Goal: Task Accomplishment & Management: Complete application form

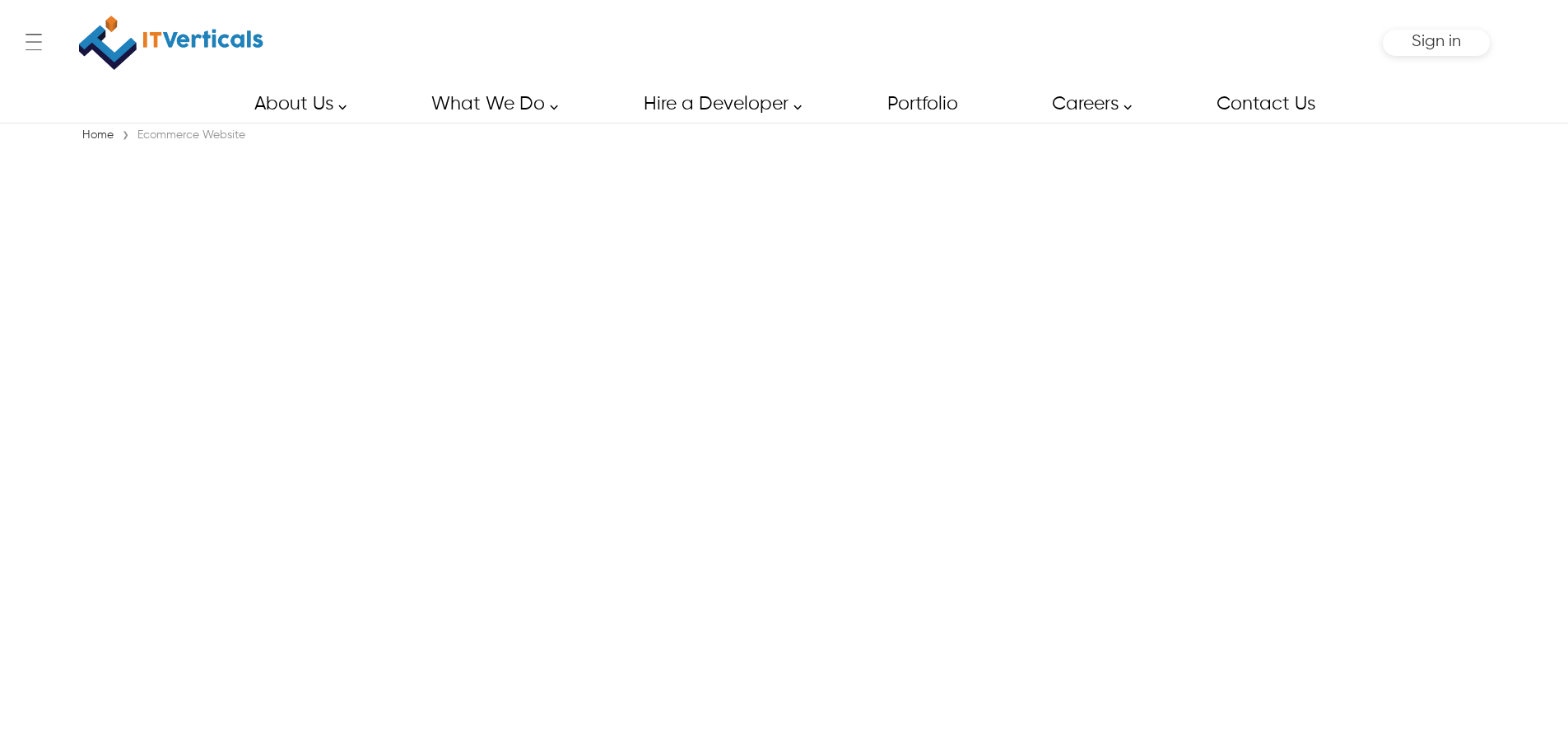
scroll to position [112, 0]
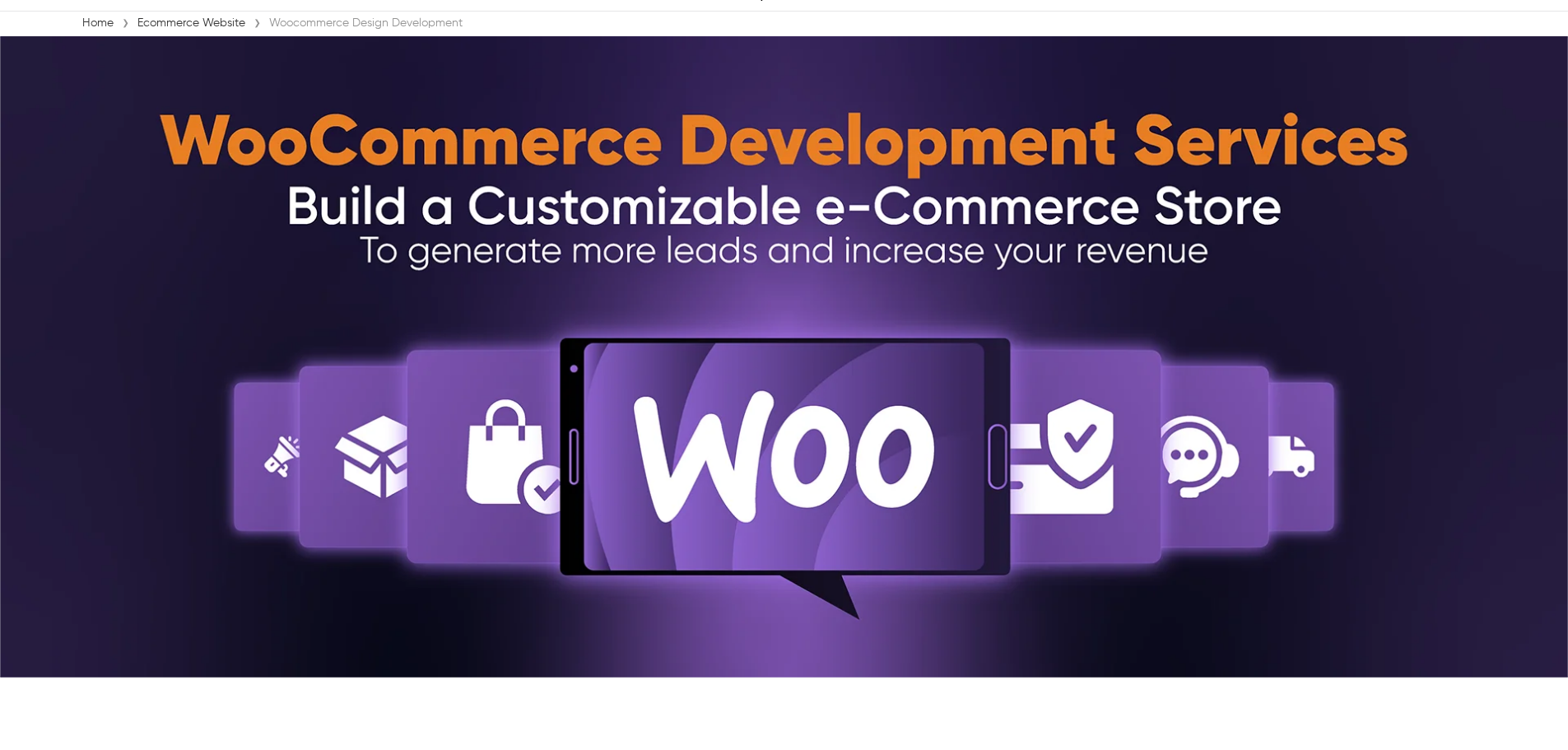
type input "****"
type input "*****"
type input "**********"
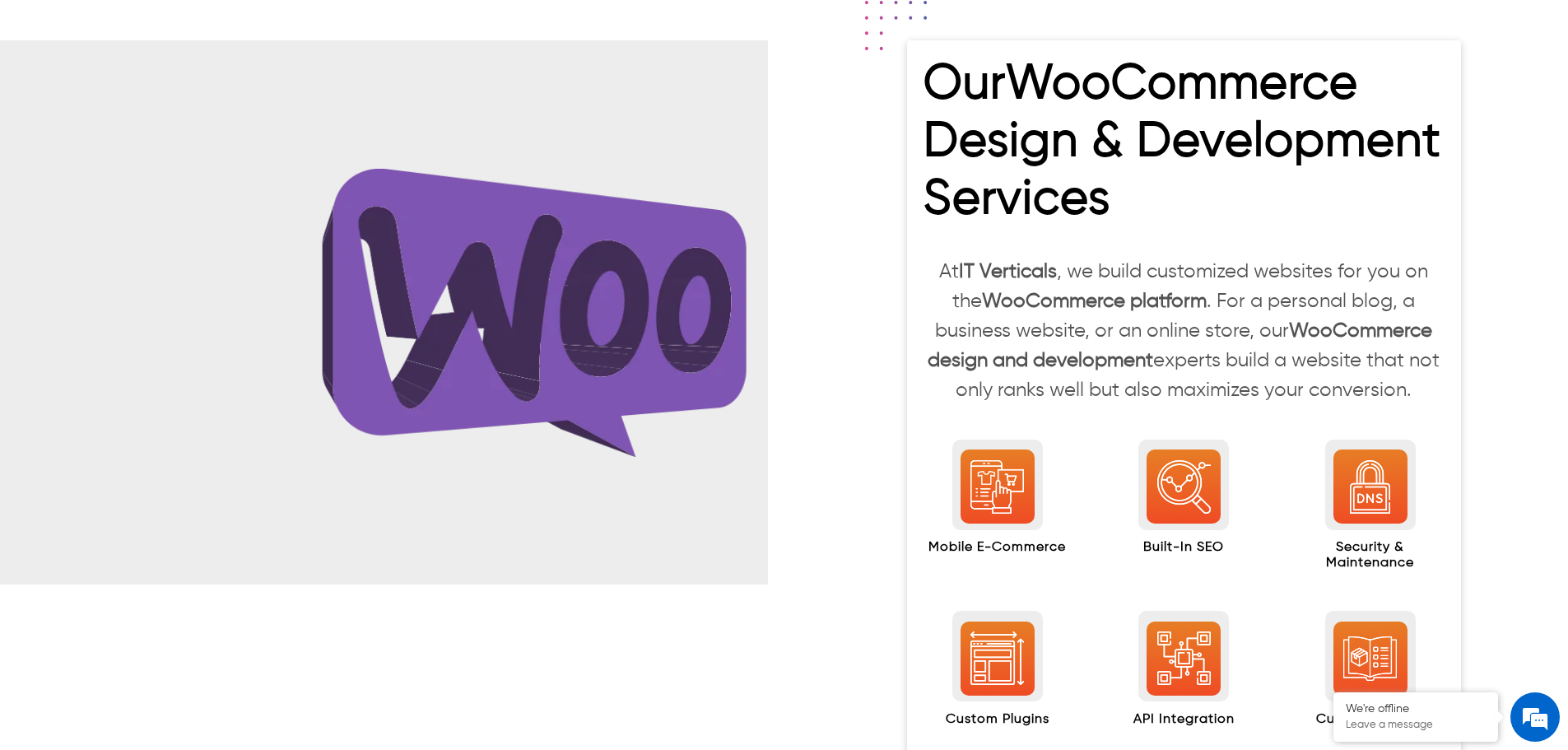
scroll to position [1593, 0]
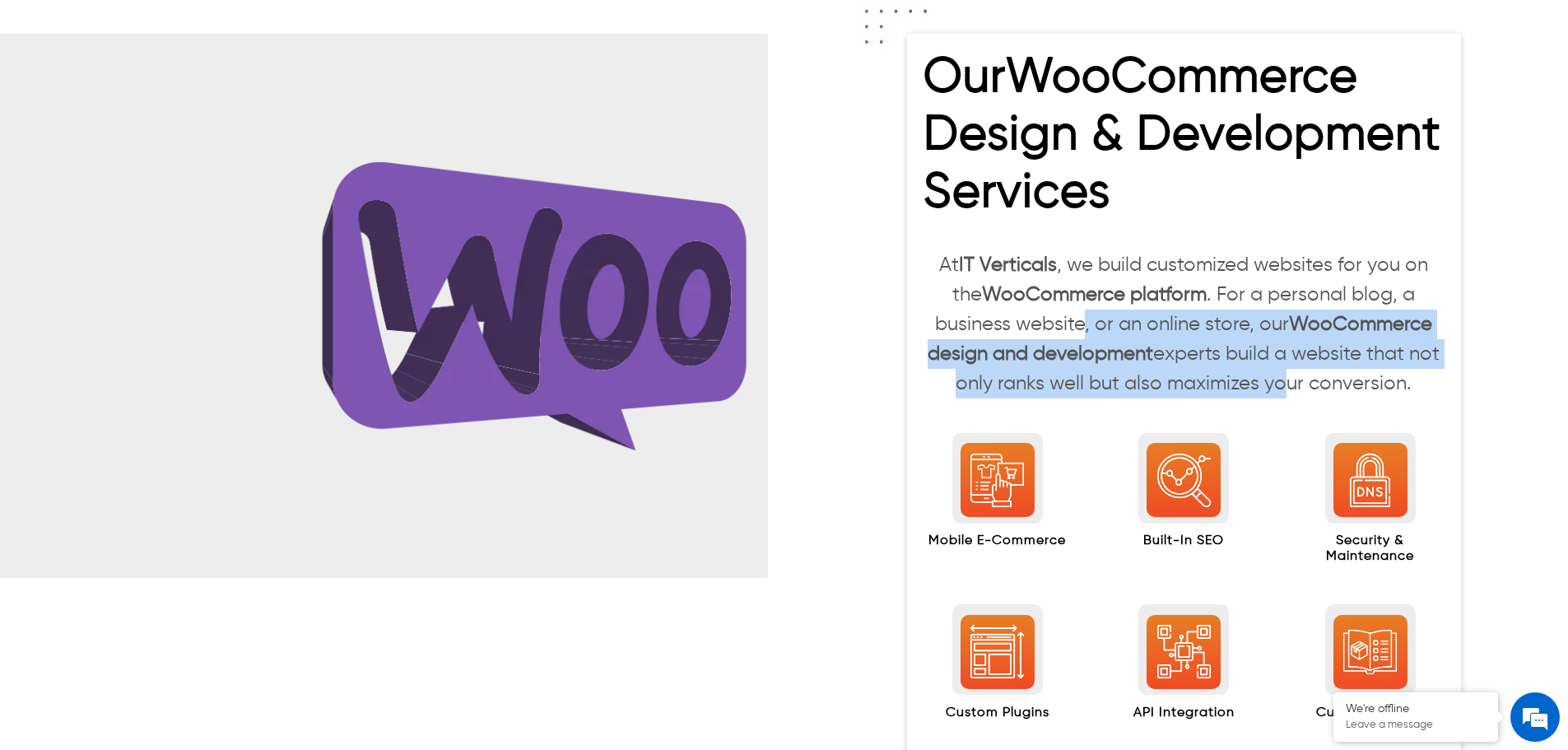
drag, startPoint x: 1089, startPoint y: 323, endPoint x: 1275, endPoint y: 373, distance: 192.6
click at [1275, 373] on p "At IT Verticals , we build customized websites for you on the WooCommerce platf…" at bounding box center [1183, 324] width 521 height 148
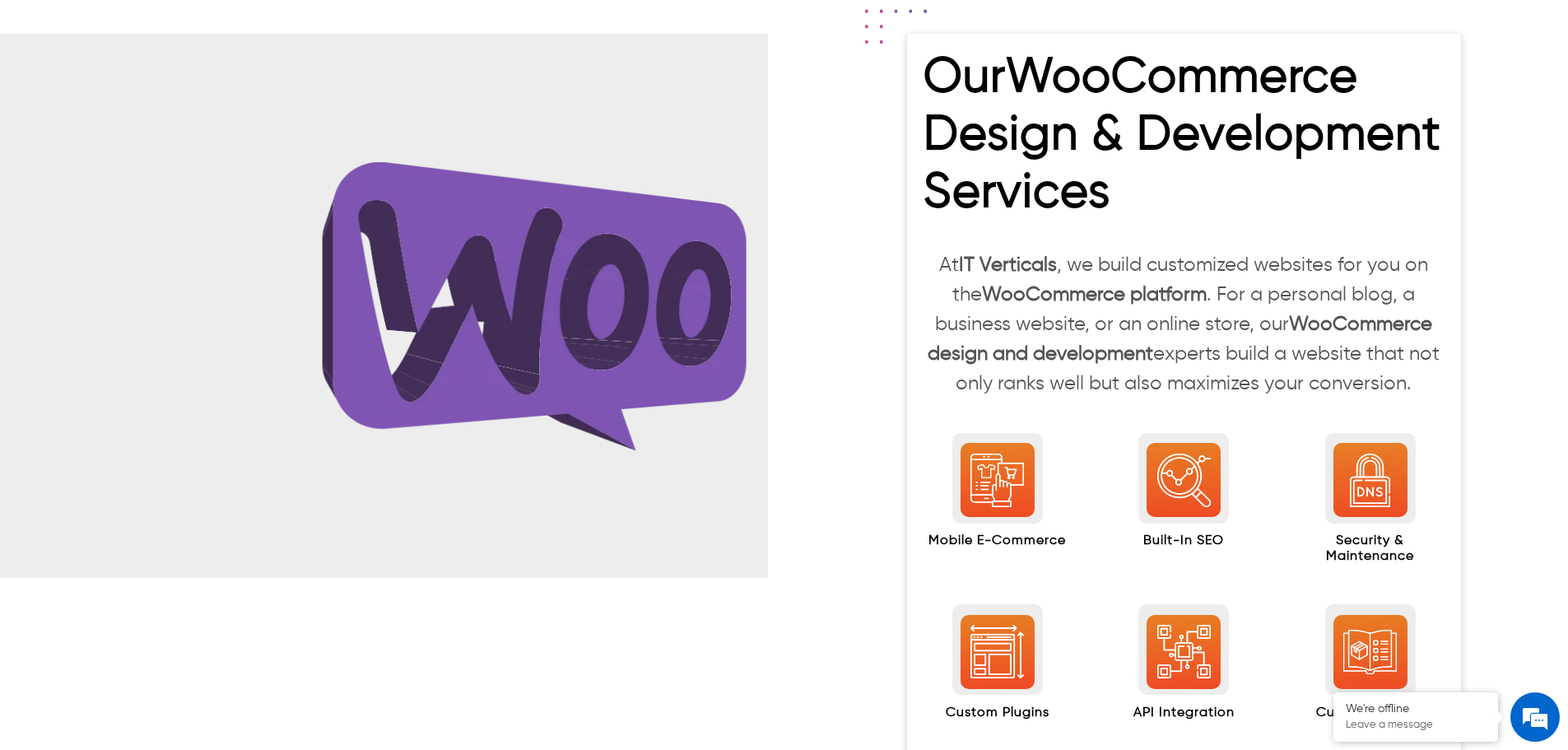
drag, startPoint x: 1411, startPoint y: 389, endPoint x: 932, endPoint y: 266, distance: 494.5
click at [932, 266] on p "At IT Verticals , we build customized websites for you on the WooCommerce platf…" at bounding box center [1183, 324] width 521 height 148
click at [930, 268] on p "At IT Verticals , we build customized websites for you on the WooCommerce platf…" at bounding box center [1183, 324] width 521 height 148
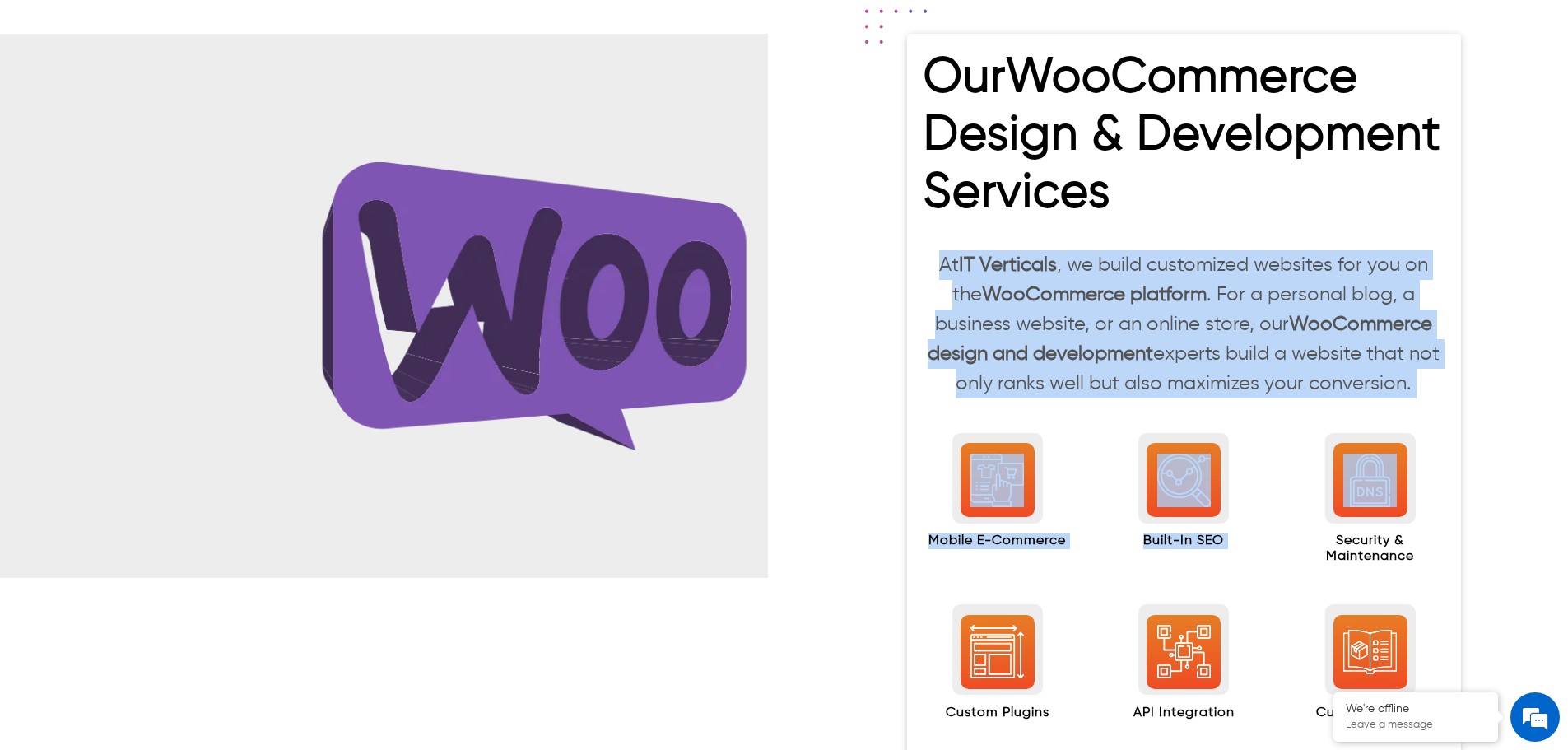
drag, startPoint x: 991, startPoint y: 286, endPoint x: 1438, endPoint y: 409, distance: 463.6
click at [1438, 409] on div "Our WooCommerce Design & Development Services At IT Verticals , we build custom…" at bounding box center [1183, 430] width 554 height 793
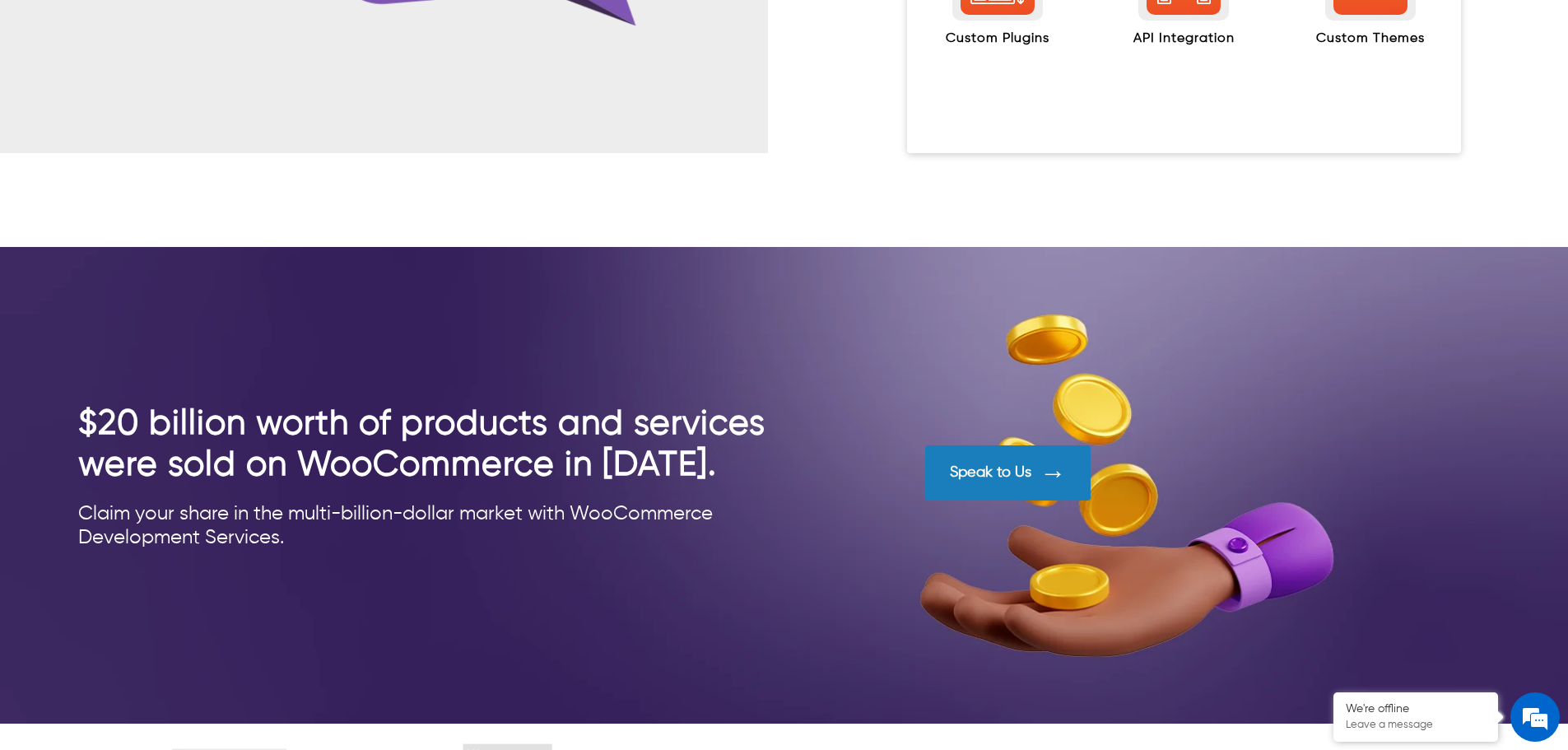
scroll to position [2334, 0]
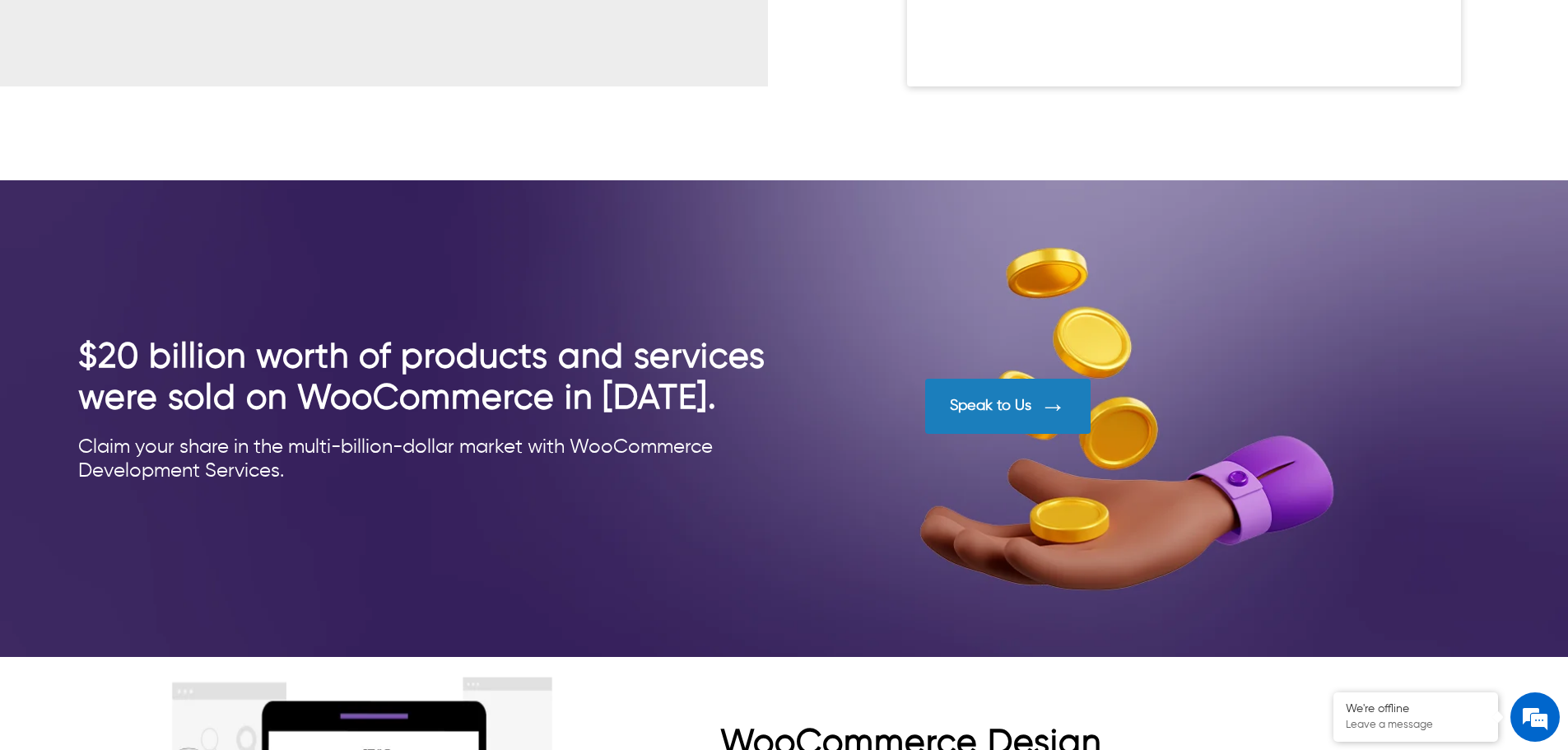
click at [638, 397] on h2 "$20 billion worth of products and services were sold on WooCommerce in [DATE]." at bounding box center [431, 377] width 706 height 83
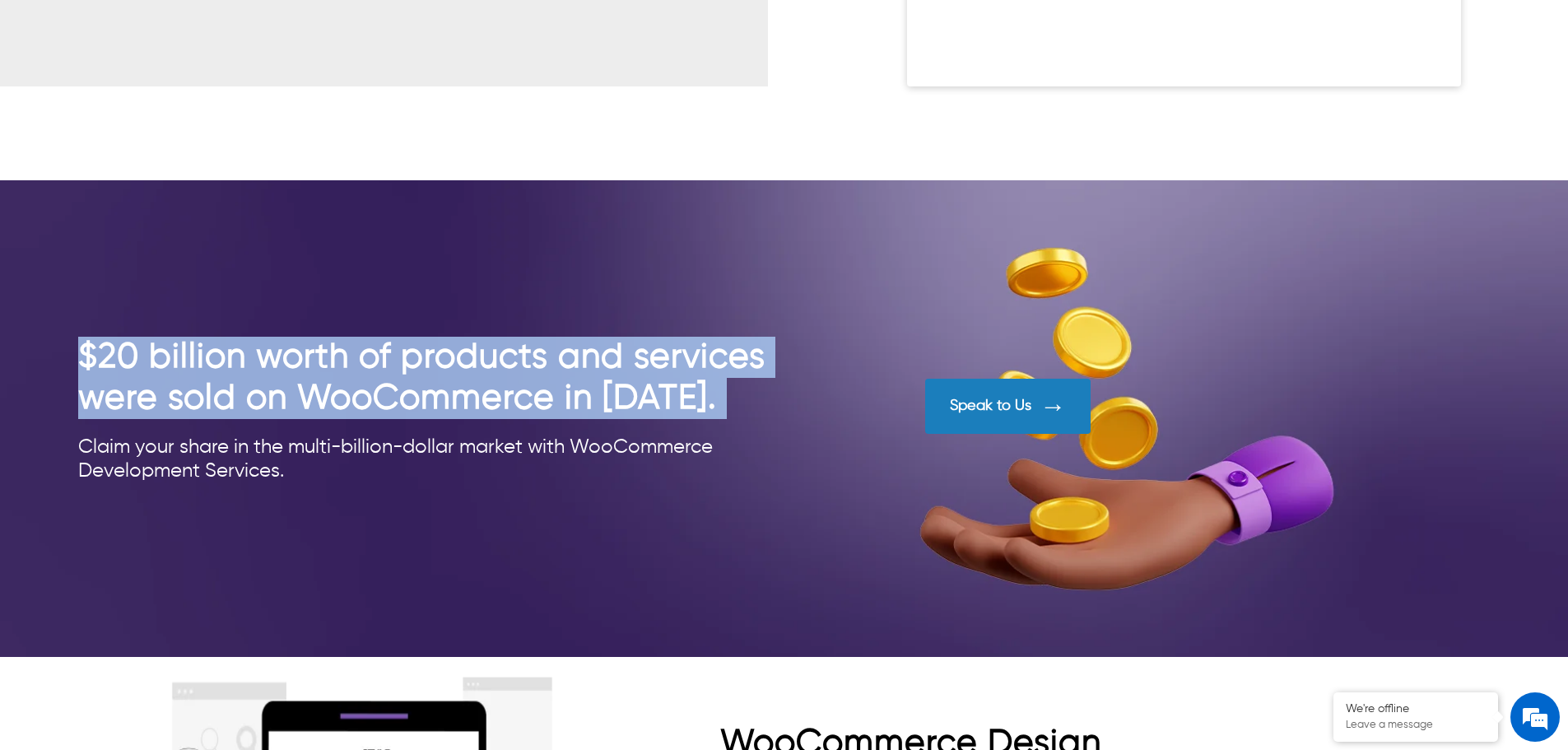
click at [638, 397] on h2 "$20 billion worth of products and services were sold on WooCommerce in [DATE]." at bounding box center [431, 377] width 706 height 83
click at [682, 406] on h2 "$20 billion worth of products and services were sold on WooCommerce in [DATE]." at bounding box center [431, 377] width 706 height 83
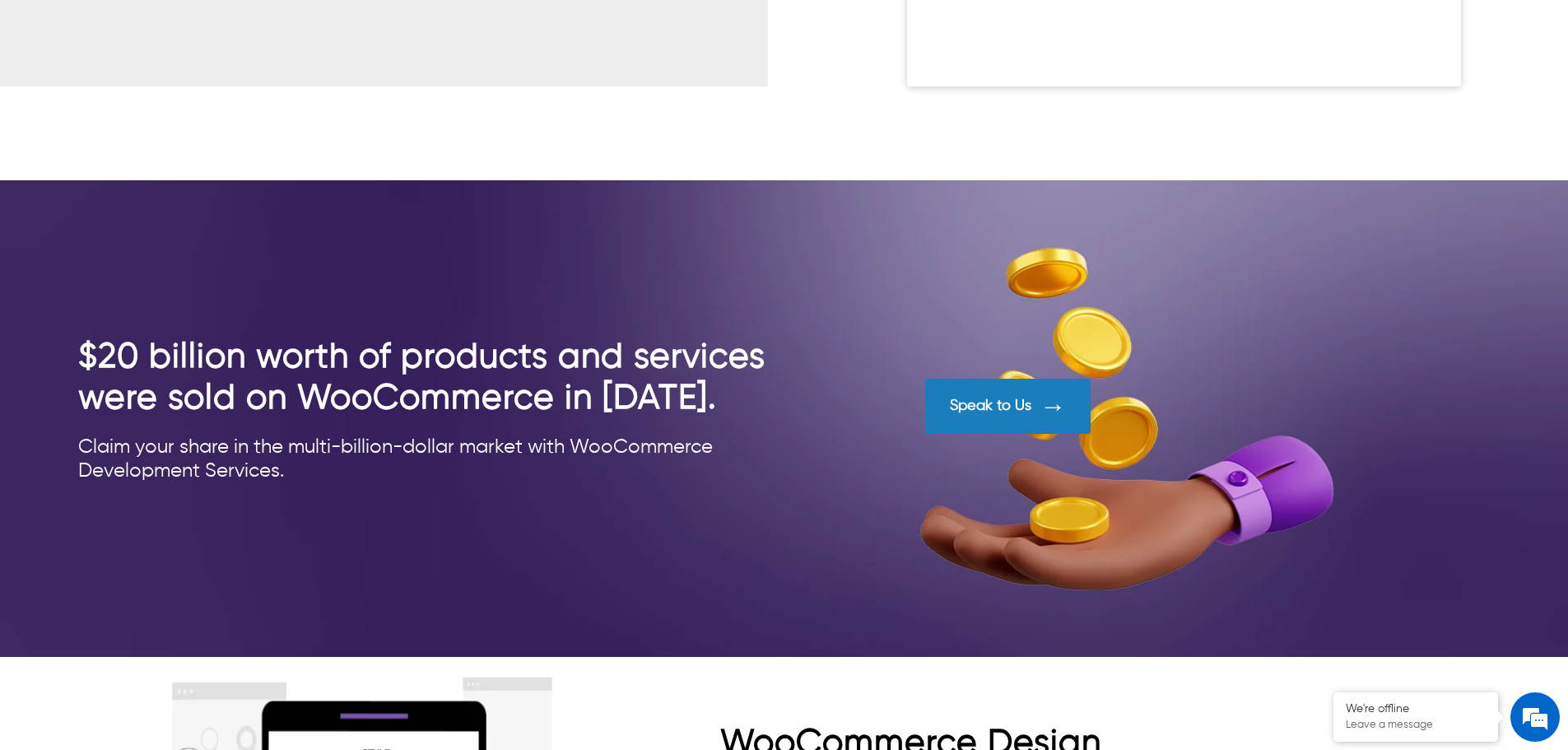
click at [633, 443] on div "Claim your share in the multi-billion-dollar market with WooCommerce Developmen…" at bounding box center [431, 459] width 706 height 48
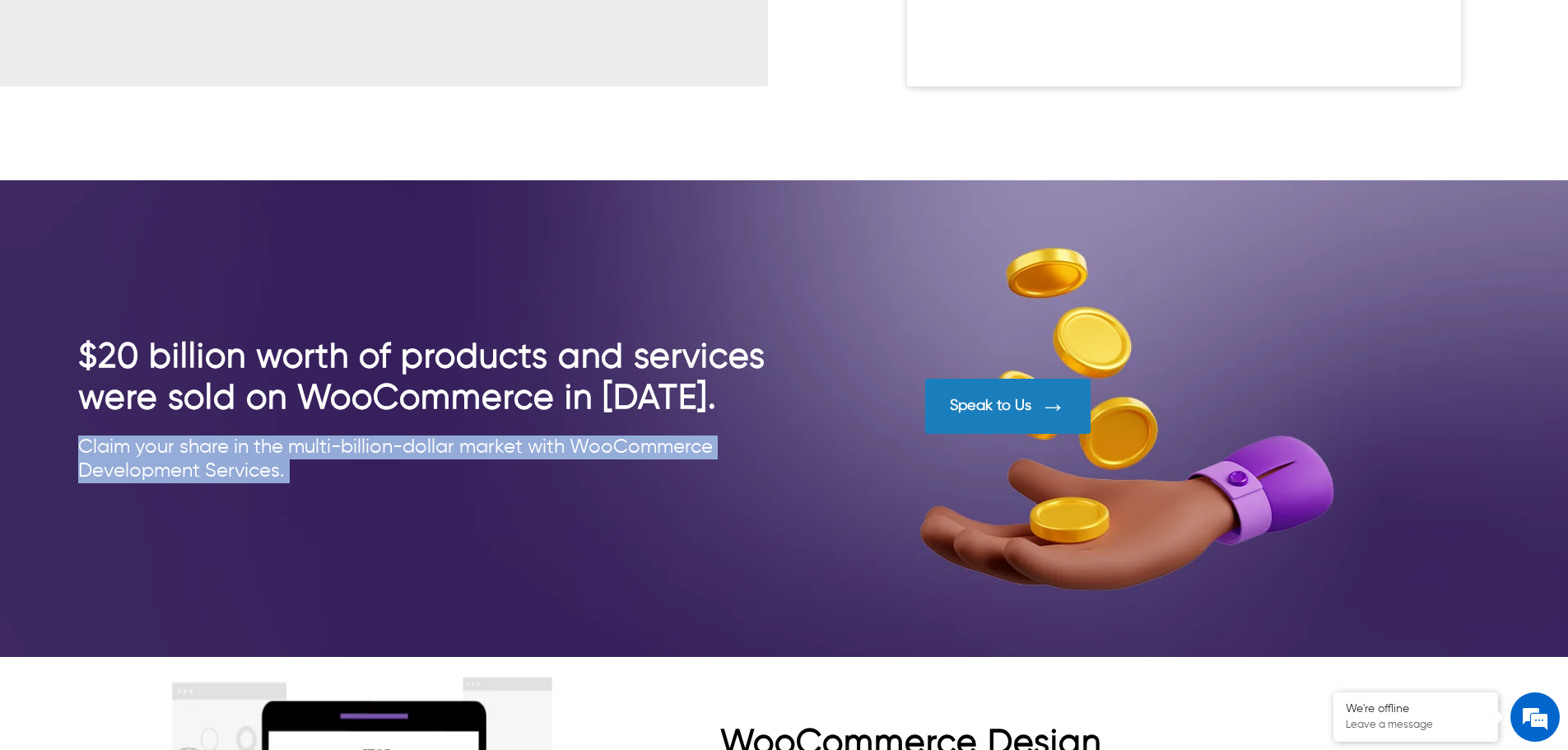
click at [633, 443] on div "Claim your share in the multi-billion-dollar market with WooCommerce Developmen…" at bounding box center [431, 459] width 706 height 48
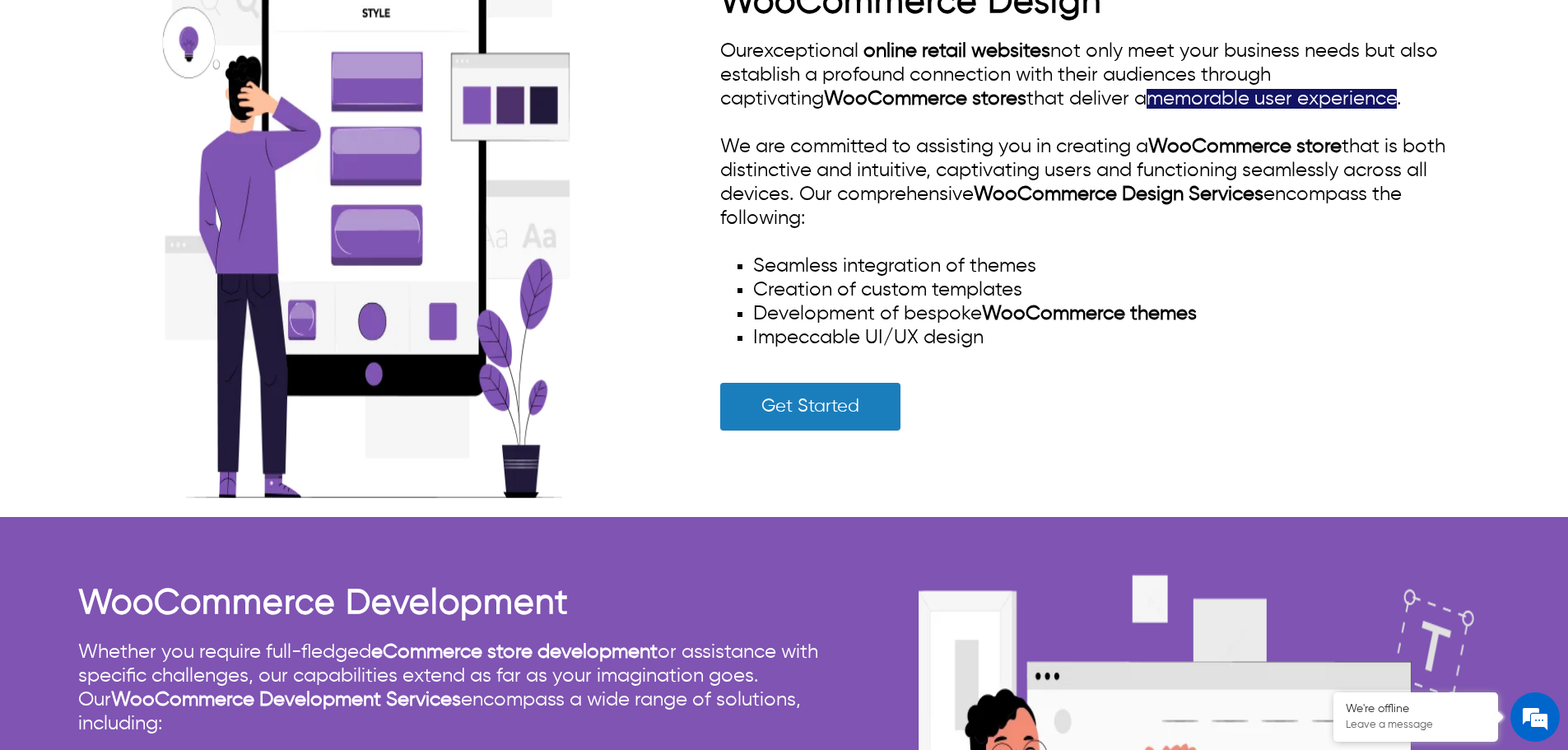
scroll to position [2993, 0]
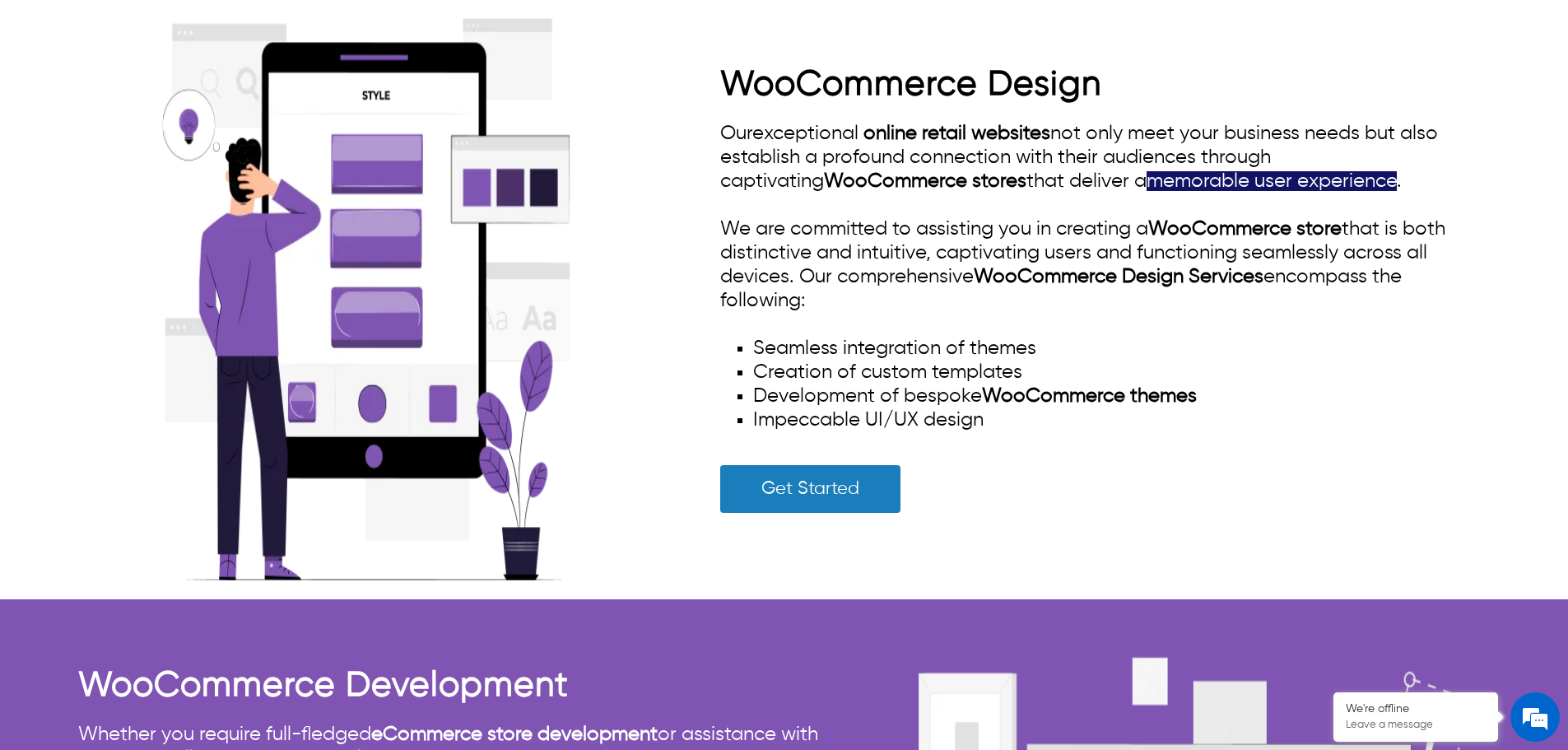
click at [1146, 171] on span "memorable user experience" at bounding box center [1271, 181] width 250 height 20
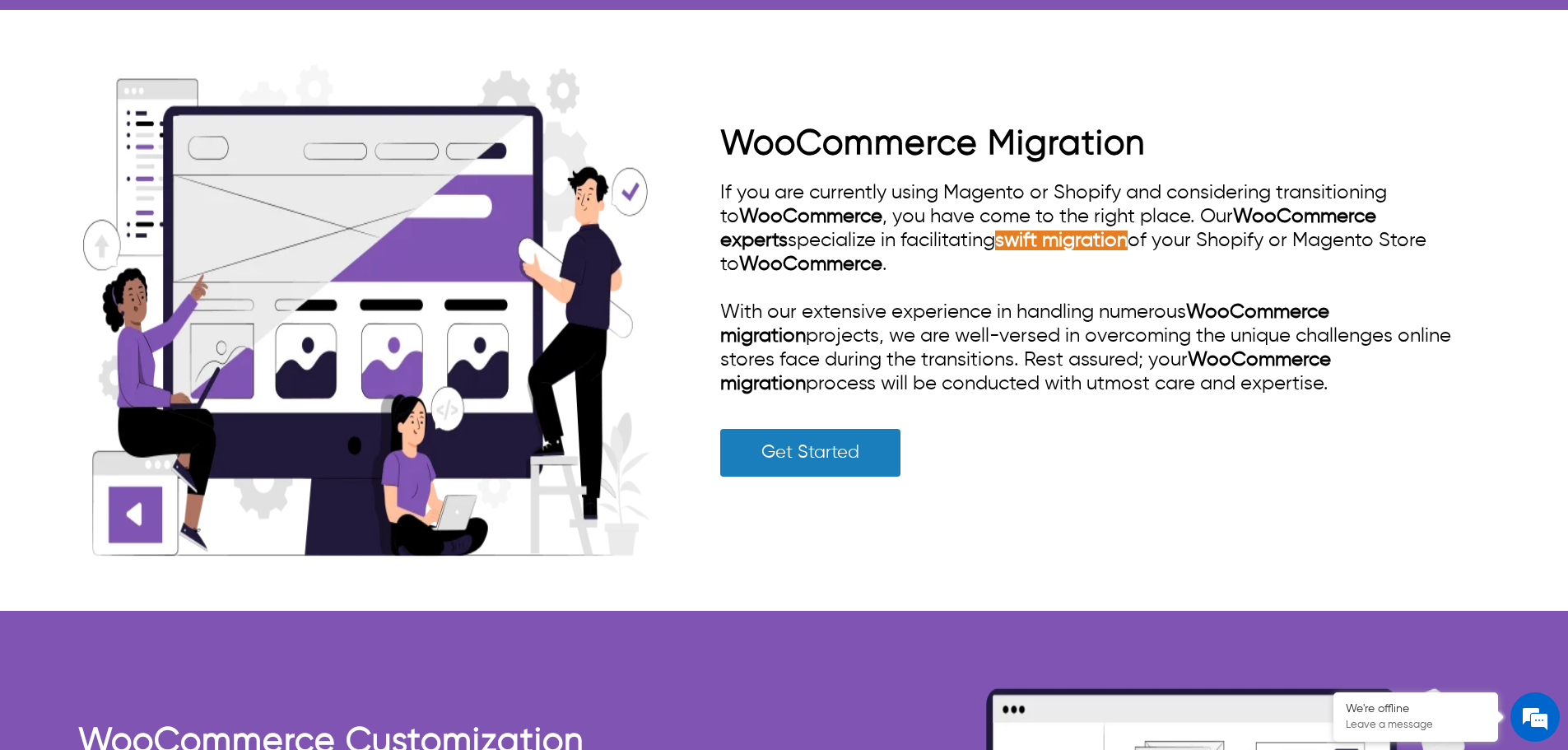
scroll to position [4145, 0]
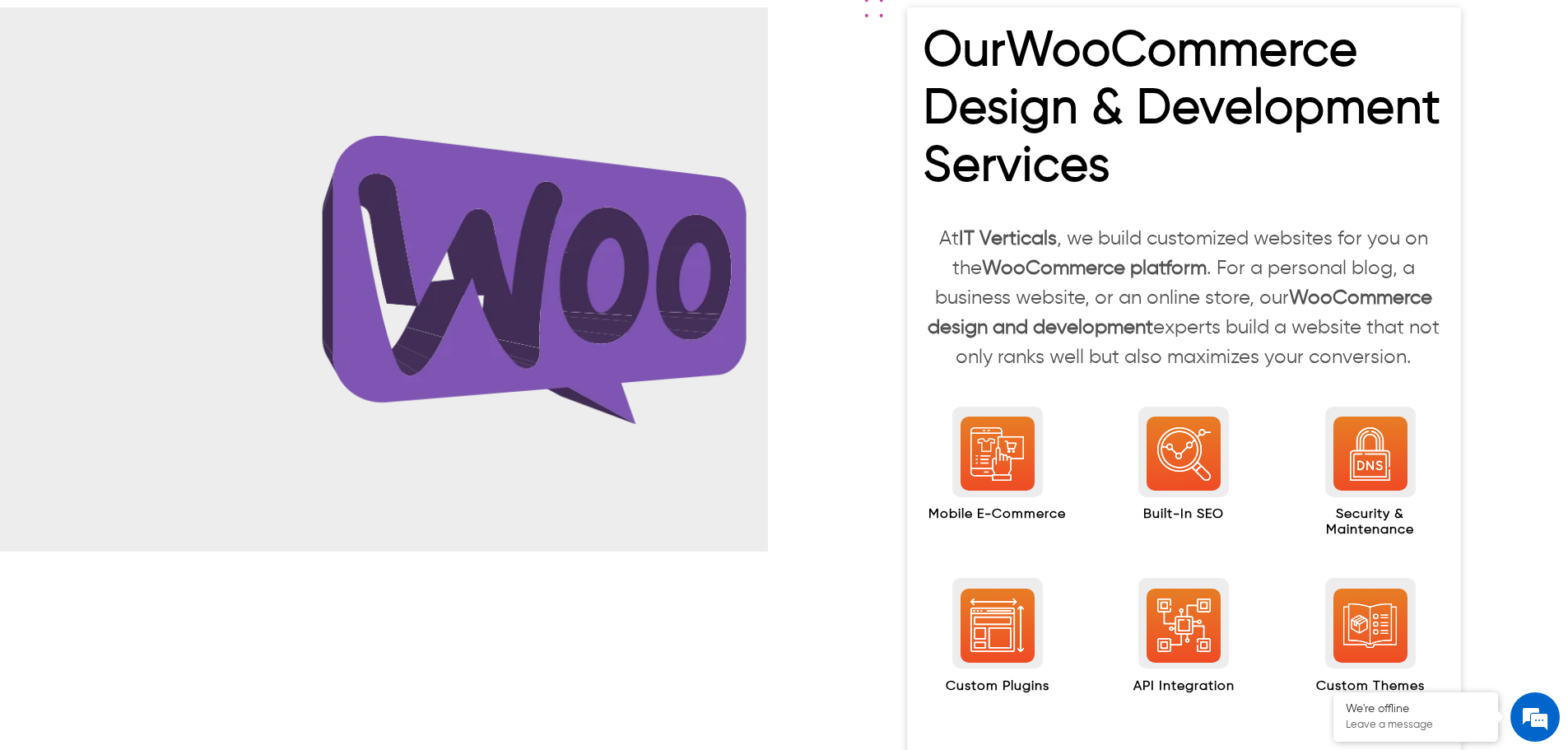
scroll to position [1646, 0]
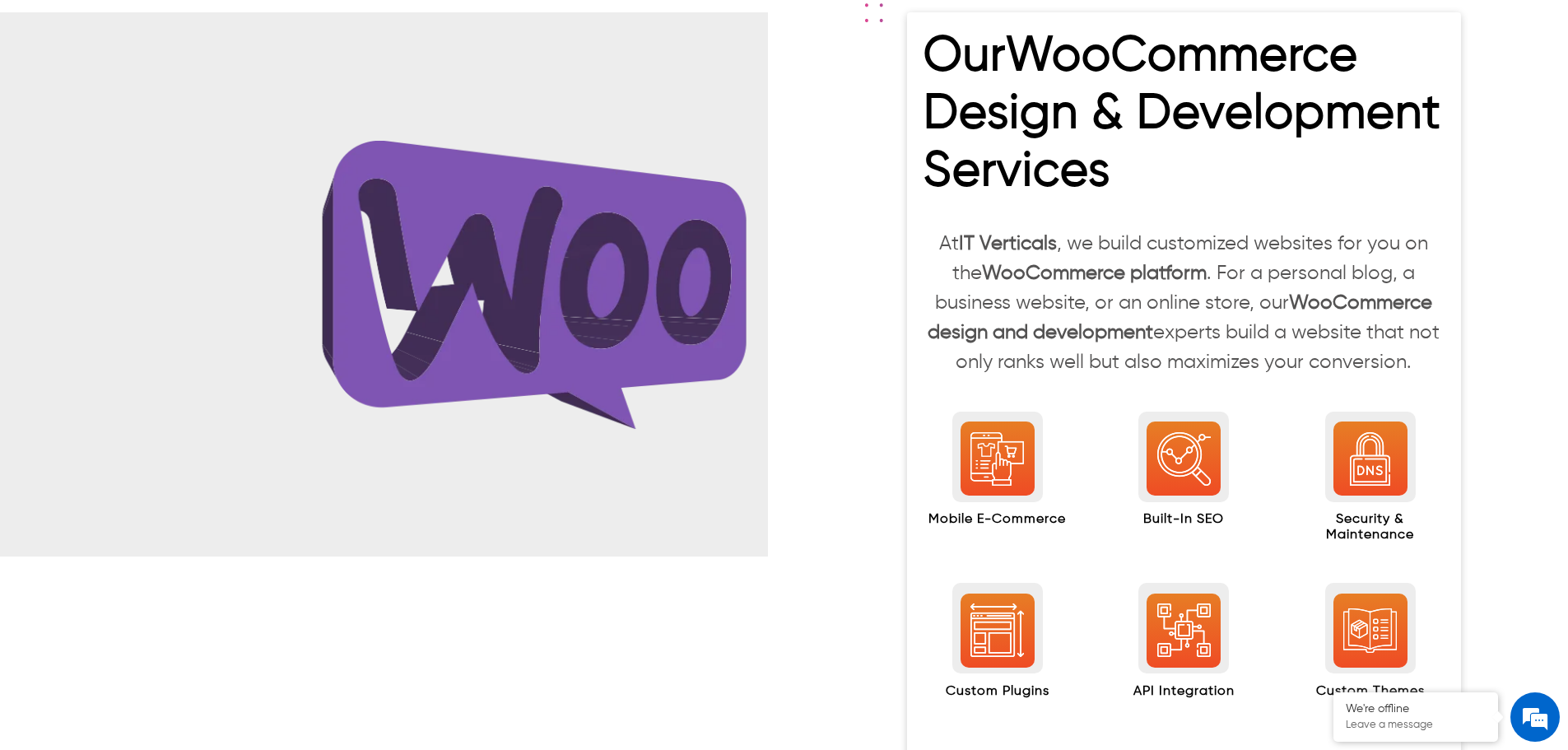
click at [1101, 191] on link "WooCommerce Design & Development Services" at bounding box center [1182, 113] width 518 height 162
